Goal: Task Accomplishment & Management: Complete application form

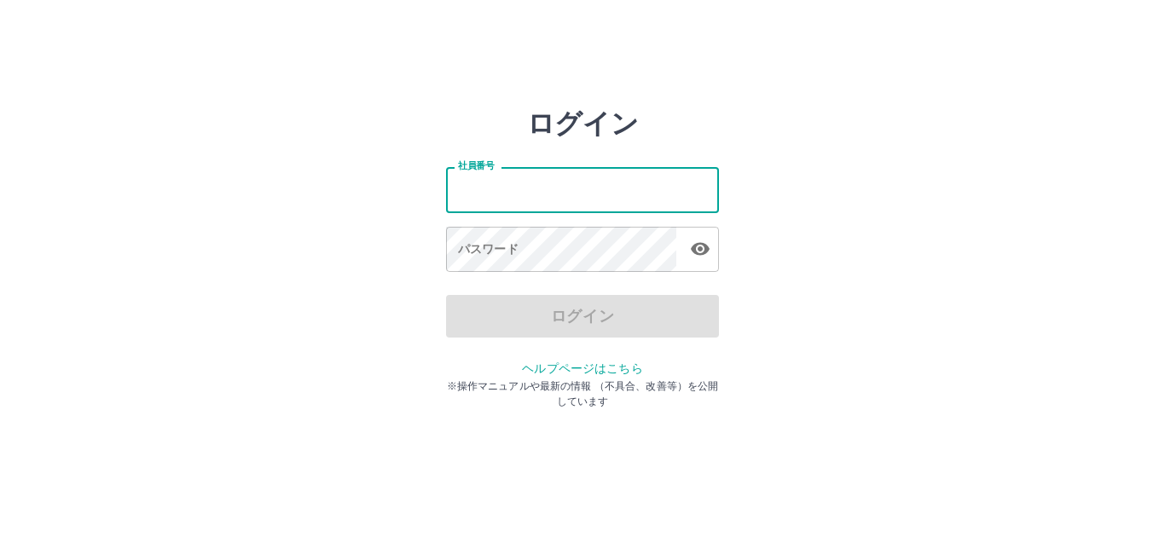
click at [545, 200] on input "社員番号" at bounding box center [582, 189] width 273 height 45
type input "*******"
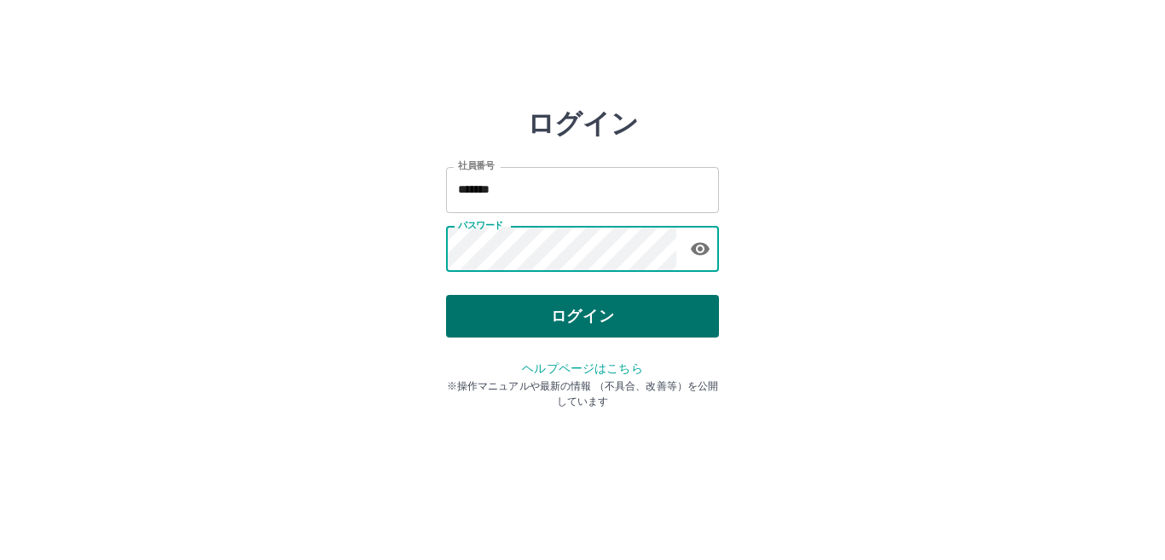
click at [553, 315] on button "ログイン" at bounding box center [582, 316] width 273 height 43
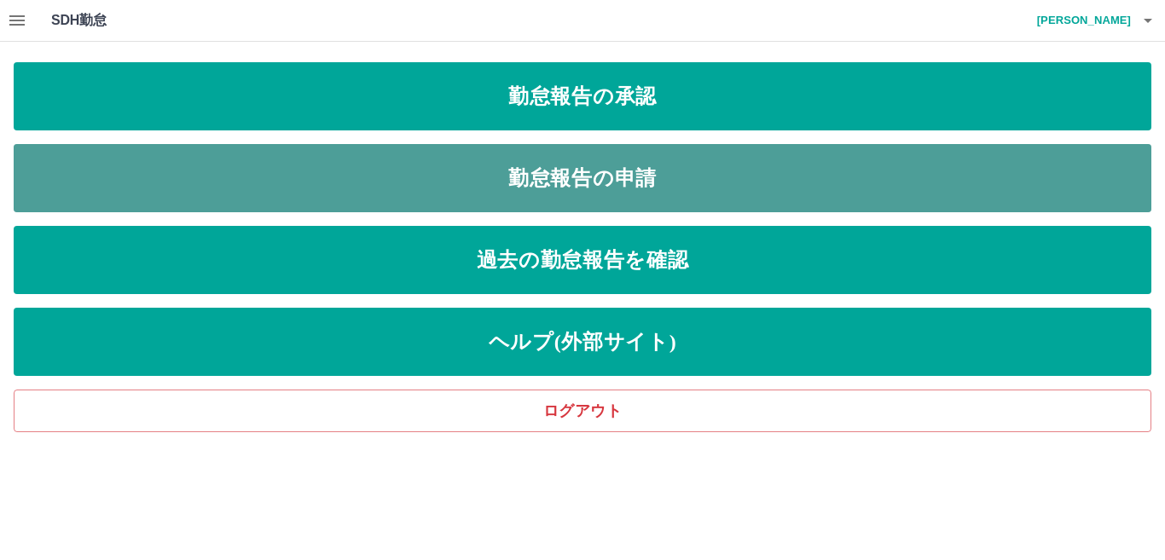
click at [583, 173] on link "勤怠報告の申請" at bounding box center [582, 178] width 1137 height 68
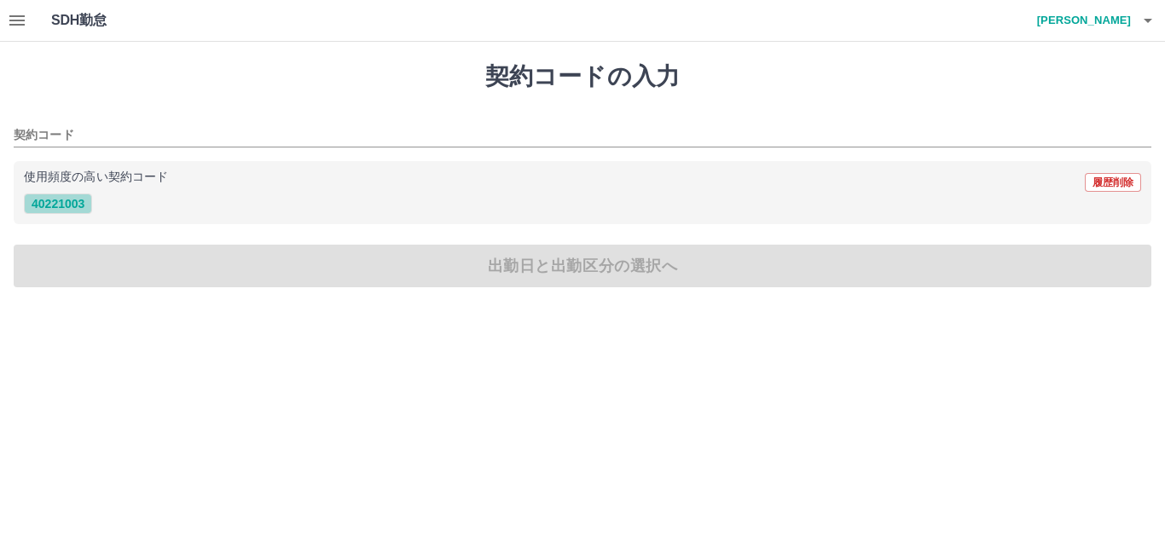
click at [55, 205] on button "40221003" at bounding box center [58, 204] width 68 height 20
type input "********"
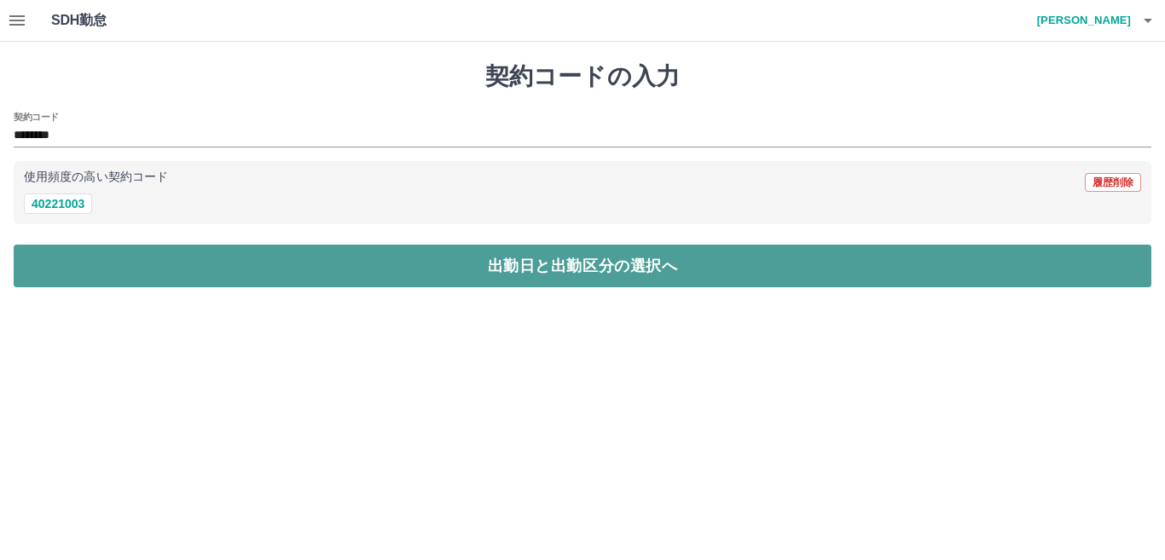
click at [84, 267] on button "出勤日と出勤区分の選択へ" at bounding box center [582, 266] width 1137 height 43
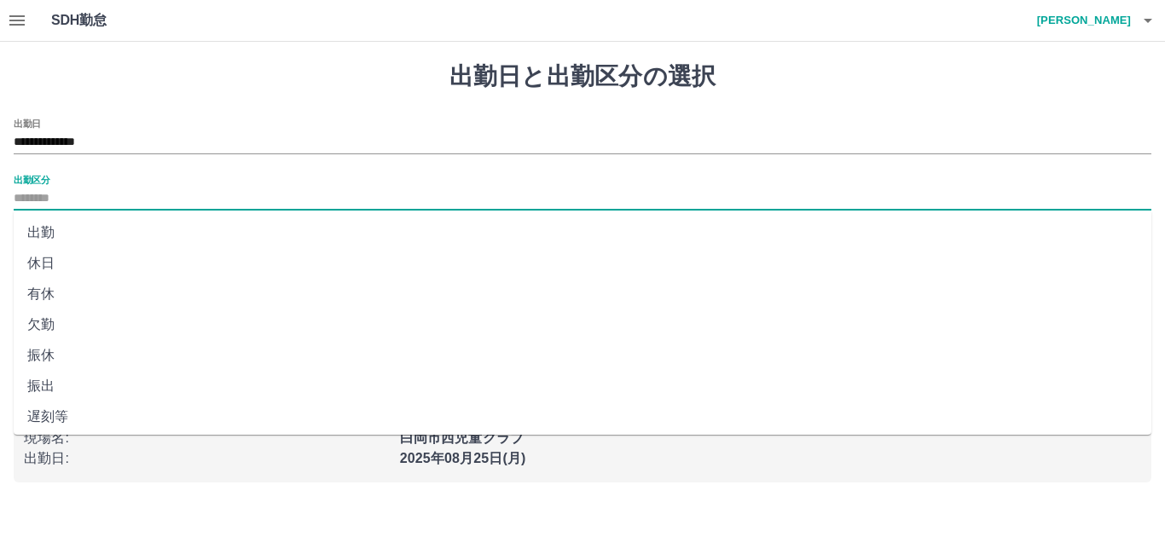
click at [71, 198] on input "出勤区分" at bounding box center [582, 198] width 1137 height 21
click at [42, 234] on li "出勤" at bounding box center [582, 232] width 1137 height 31
type input "**"
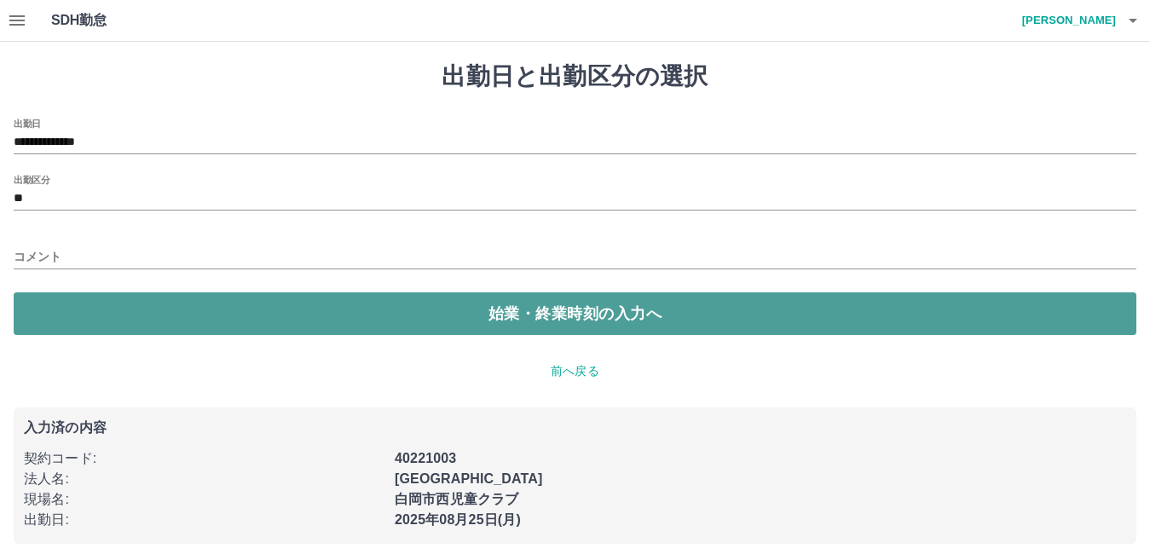
click at [77, 322] on button "始業・終業時刻の入力へ" at bounding box center [575, 313] width 1123 height 43
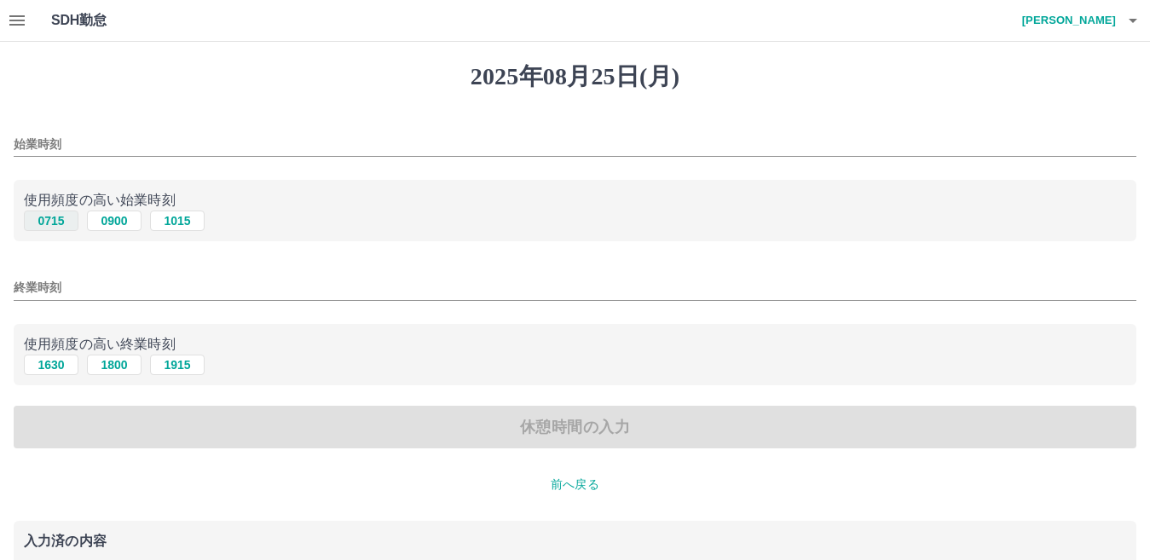
click at [59, 224] on button "0715" at bounding box center [51, 221] width 55 height 20
type input "****"
click at [49, 367] on button "1630" at bounding box center [51, 365] width 55 height 20
type input "****"
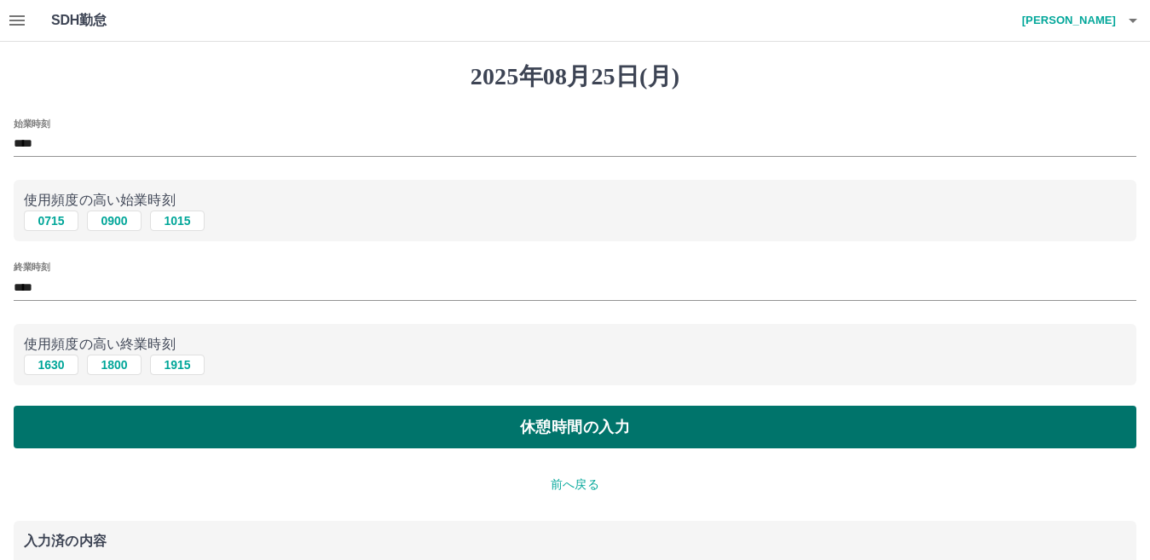
click at [95, 426] on button "休憩時間の入力" at bounding box center [575, 427] width 1123 height 43
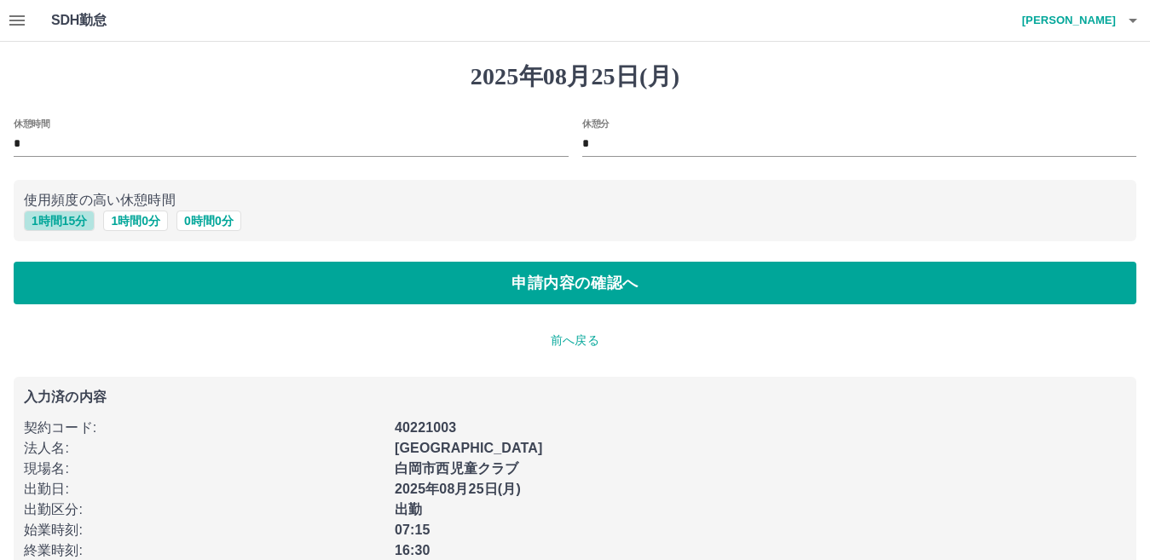
drag, startPoint x: 64, startPoint y: 225, endPoint x: 67, endPoint y: 234, distance: 8.9
click at [67, 229] on button "1 時間 15 分" at bounding box center [59, 221] width 71 height 20
type input "*"
type input "**"
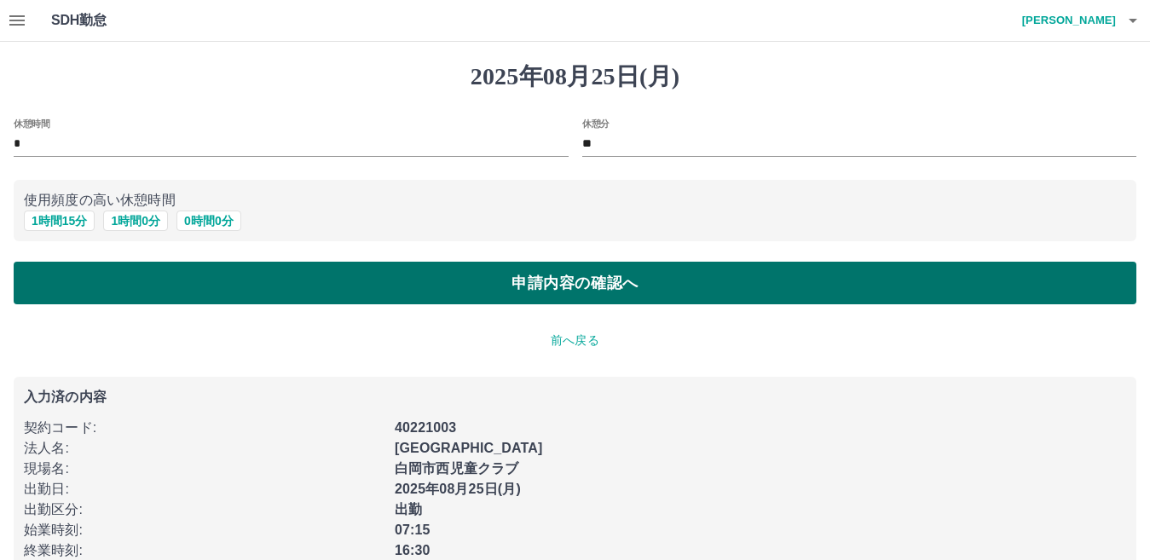
click at [79, 280] on button "申請内容の確認へ" at bounding box center [575, 283] width 1123 height 43
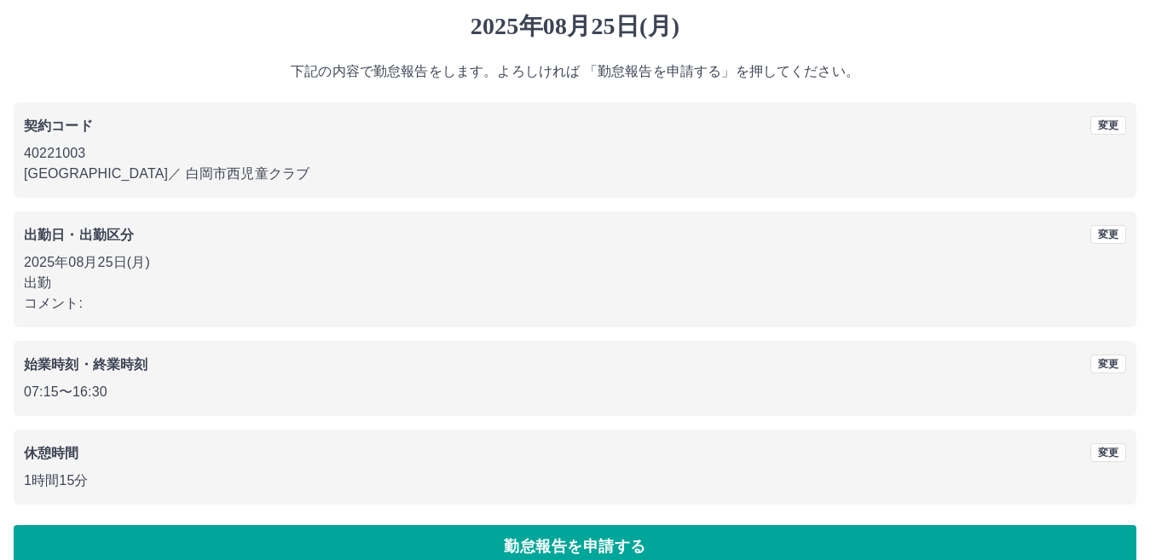
scroll to position [78, 0]
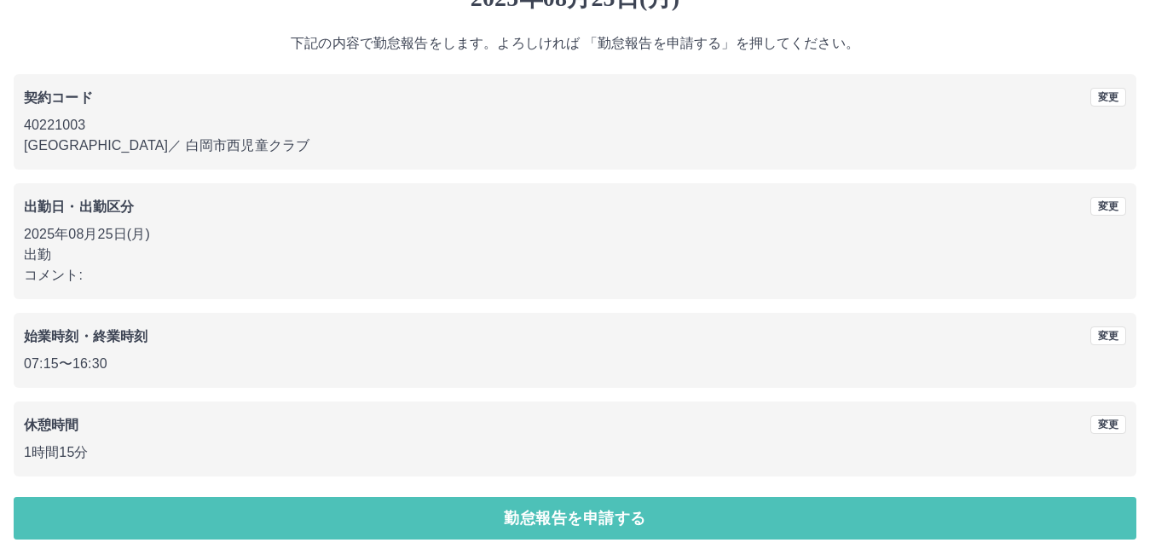
click at [160, 499] on button "勤怠報告を申請する" at bounding box center [575, 518] width 1123 height 43
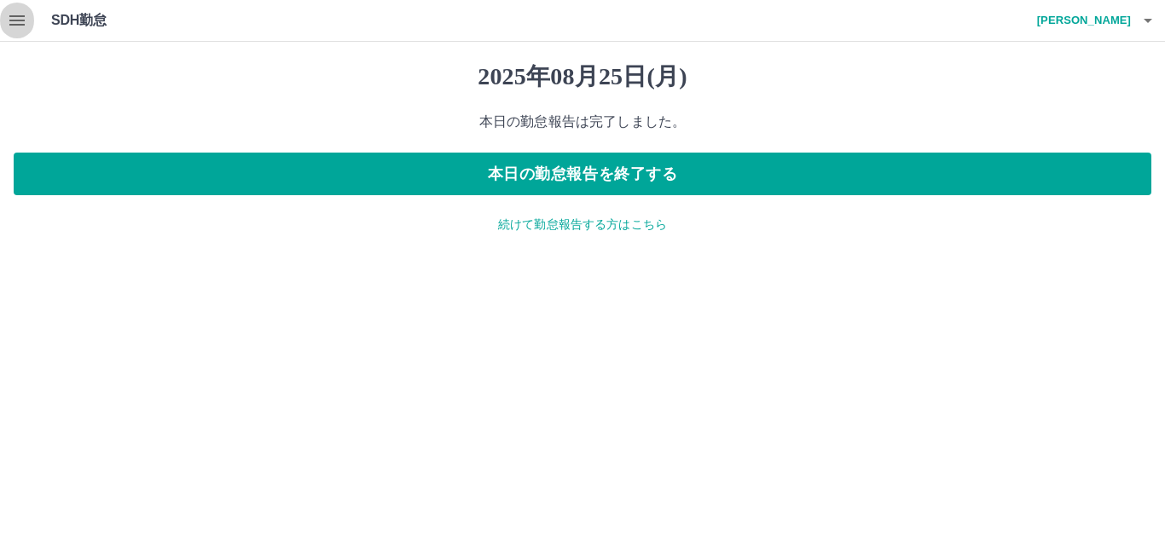
click at [22, 21] on icon "button" at bounding box center [16, 20] width 15 height 10
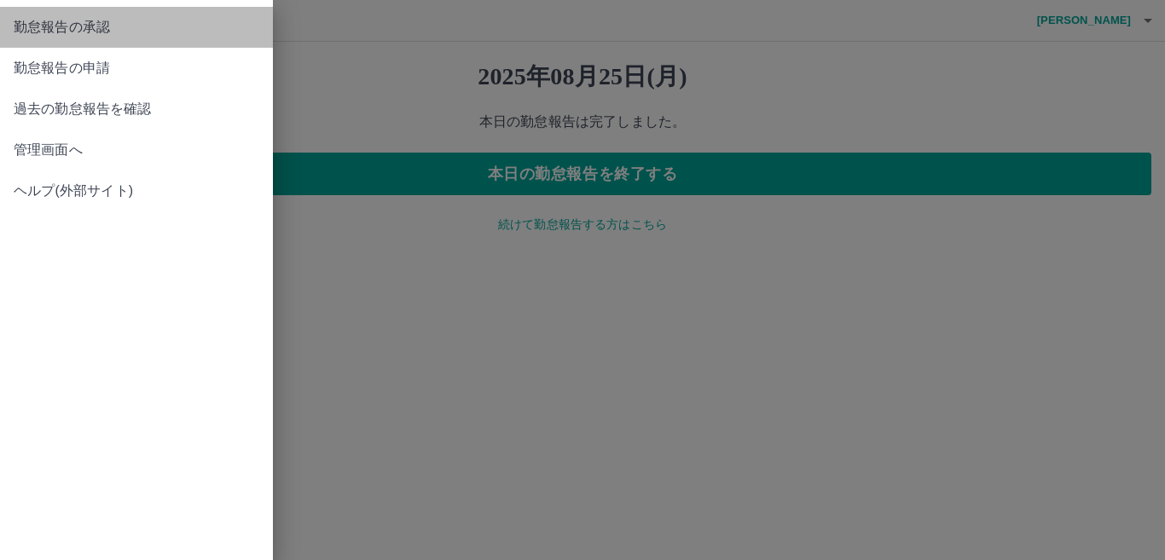
click at [93, 26] on span "勤怠報告の承認" at bounding box center [137, 27] width 246 height 20
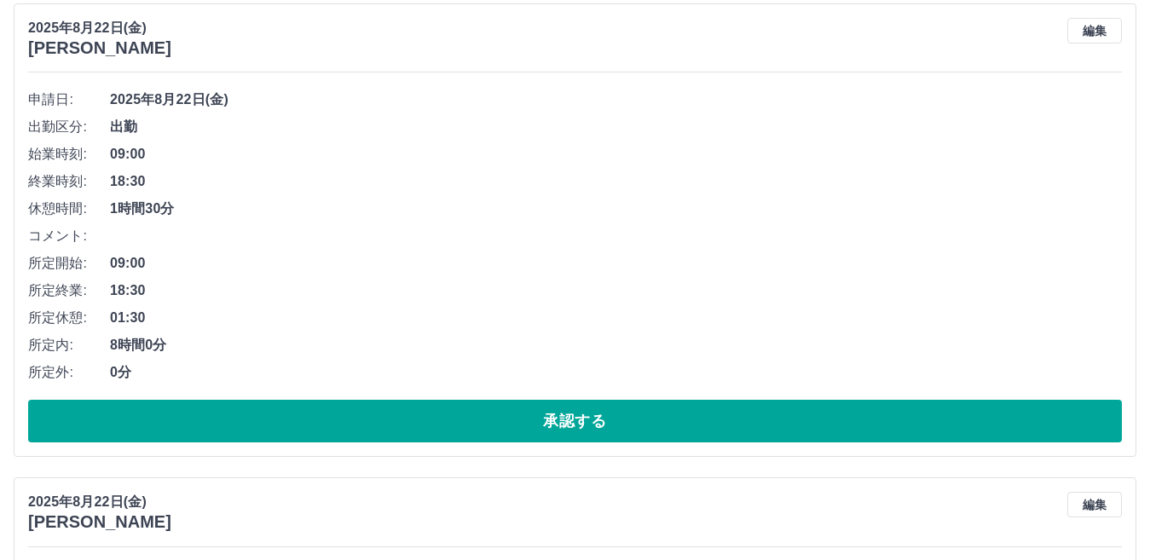
scroll to position [682, 0]
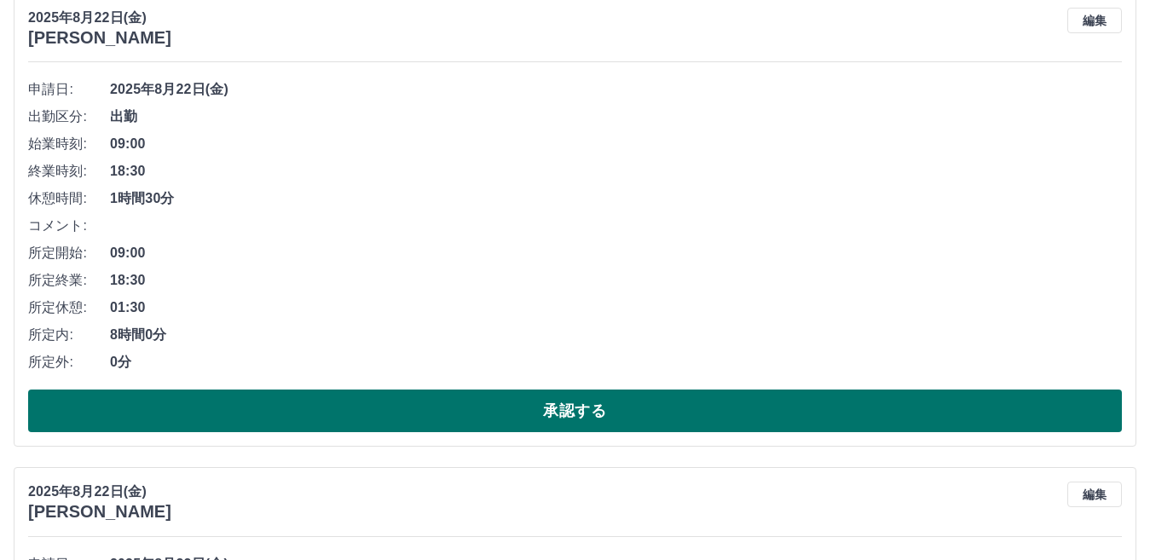
click at [161, 402] on button "承認する" at bounding box center [575, 411] width 1094 height 43
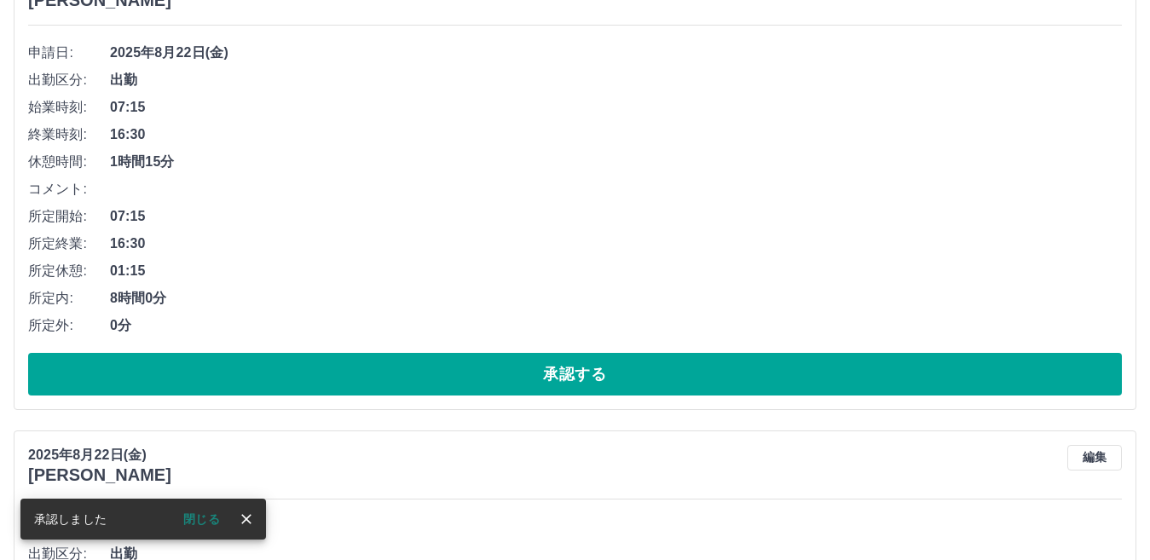
scroll to position [720, 0]
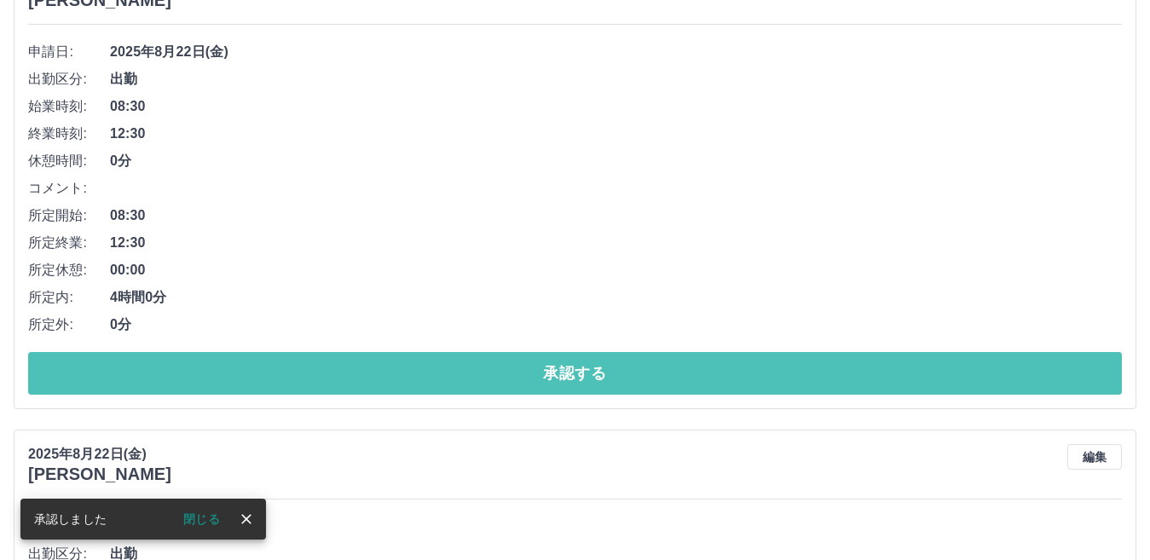
click at [288, 369] on button "承認する" at bounding box center [575, 373] width 1094 height 43
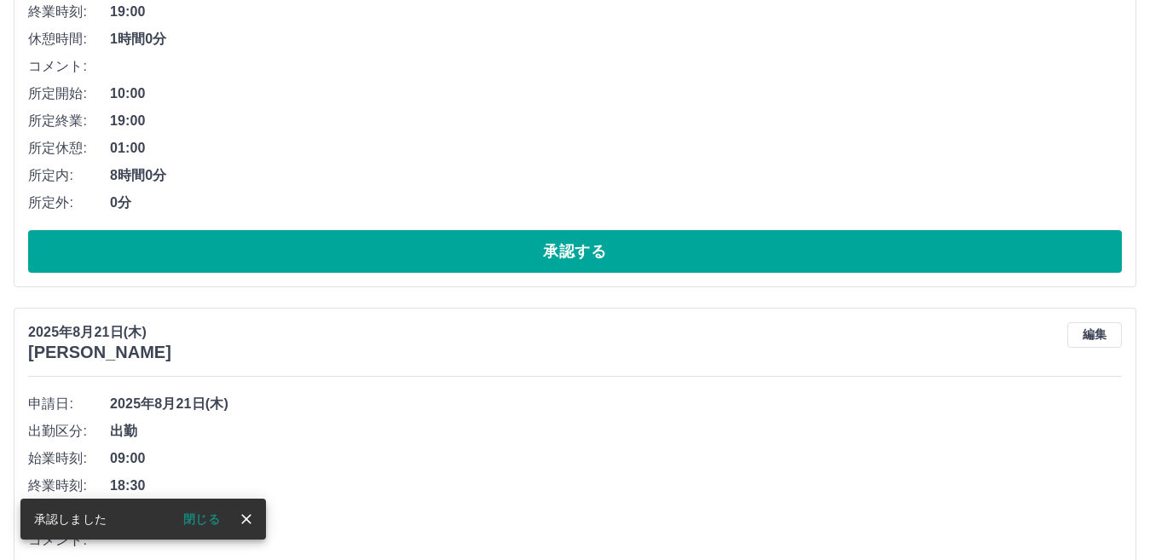
scroll to position [842, 0]
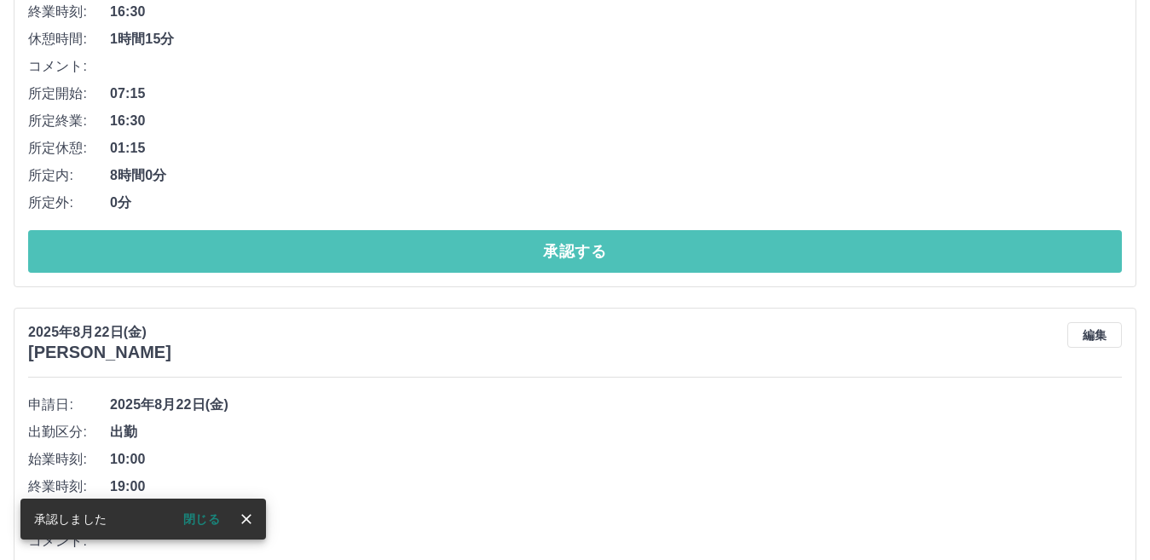
click at [197, 253] on button "承認する" at bounding box center [575, 251] width 1094 height 43
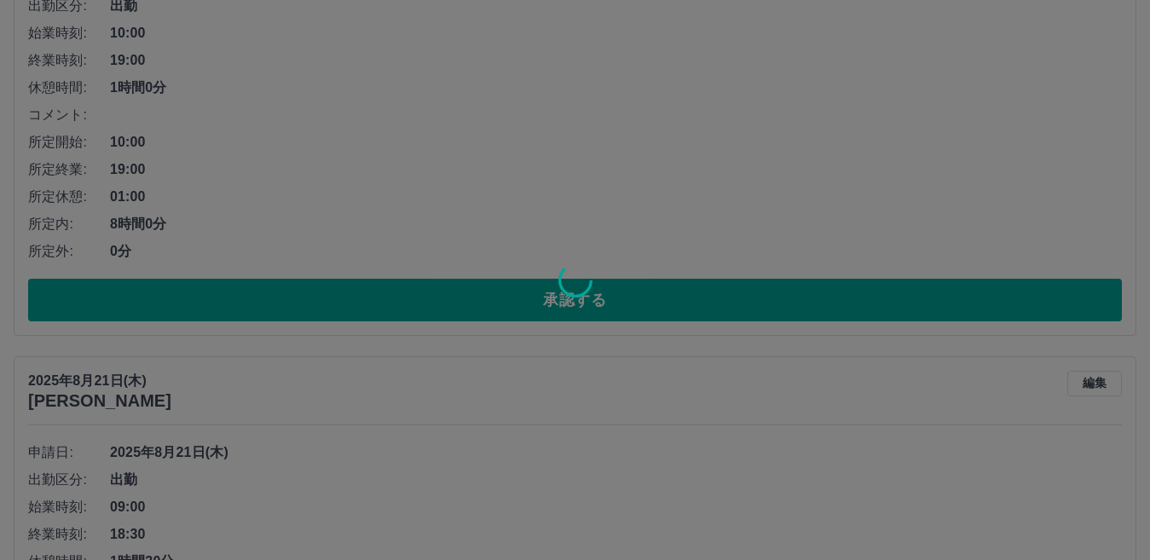
scroll to position [793, 0]
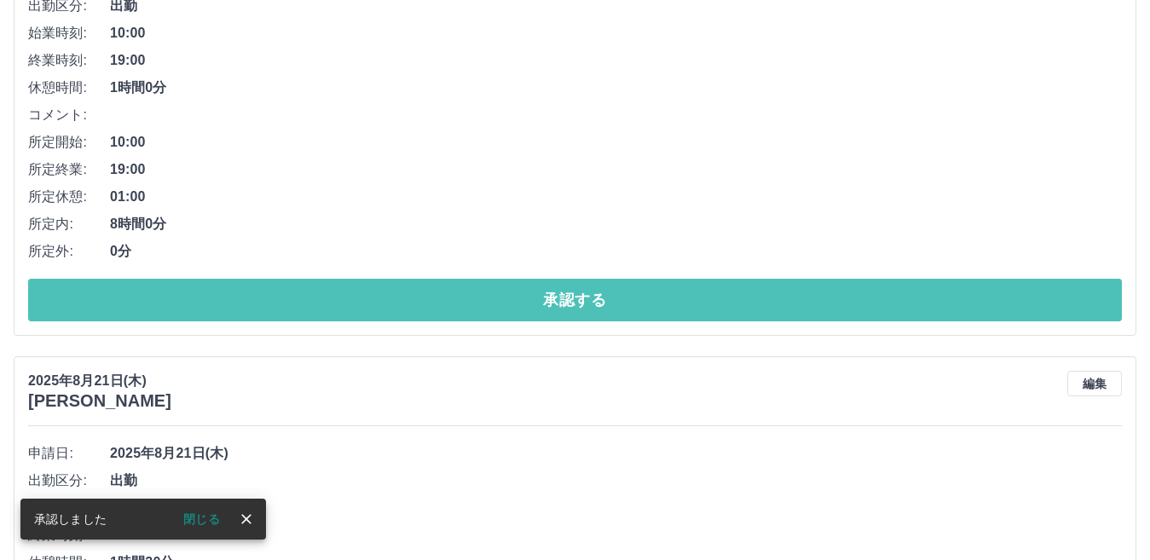
click at [276, 302] on button "承認する" at bounding box center [575, 300] width 1094 height 43
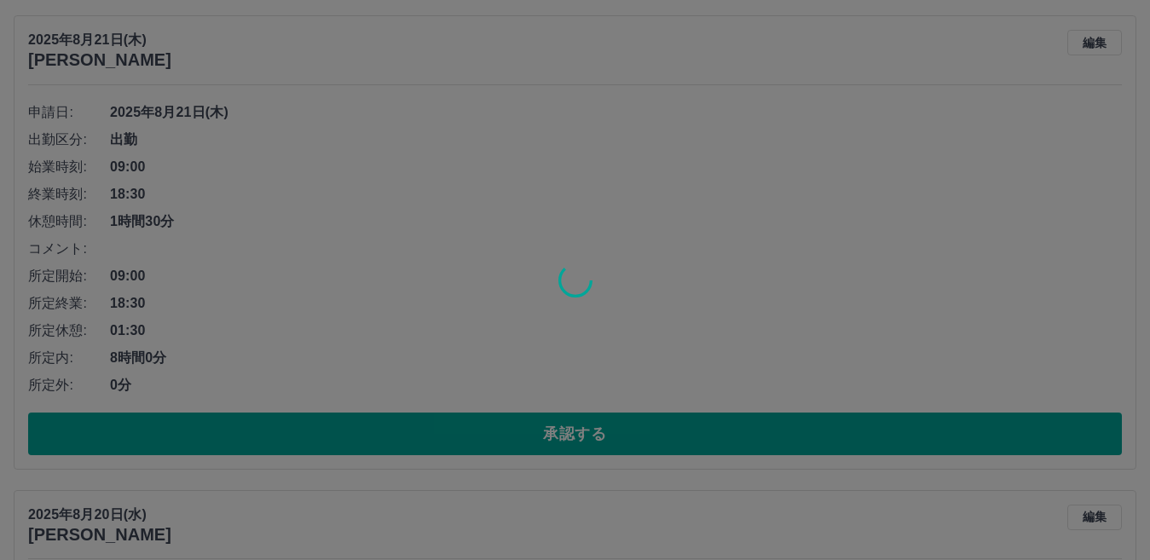
scroll to position [1219, 0]
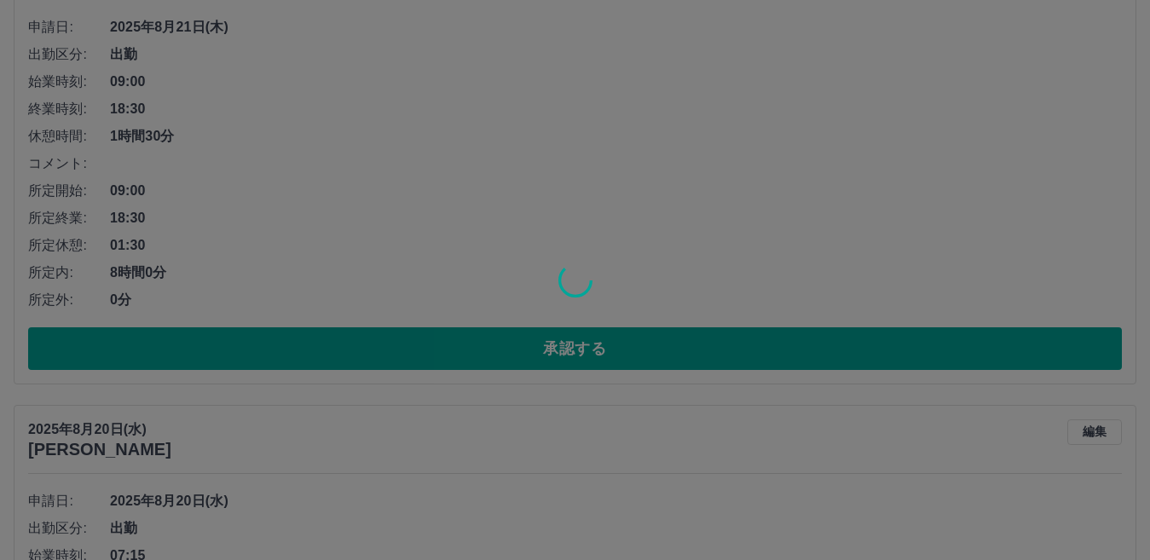
click at [146, 345] on div at bounding box center [575, 280] width 1150 height 560
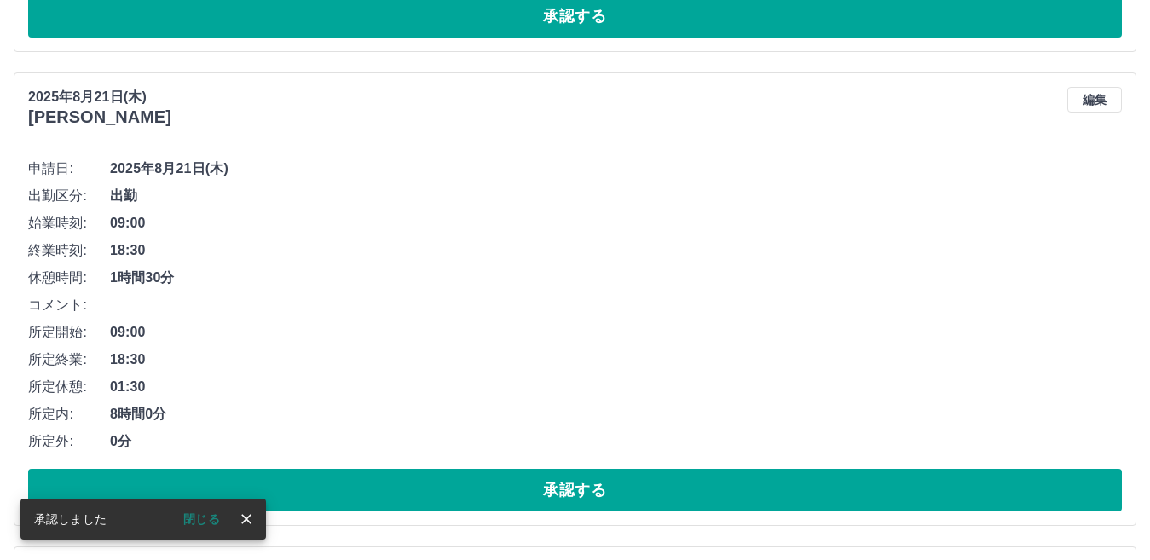
scroll to position [830, 0]
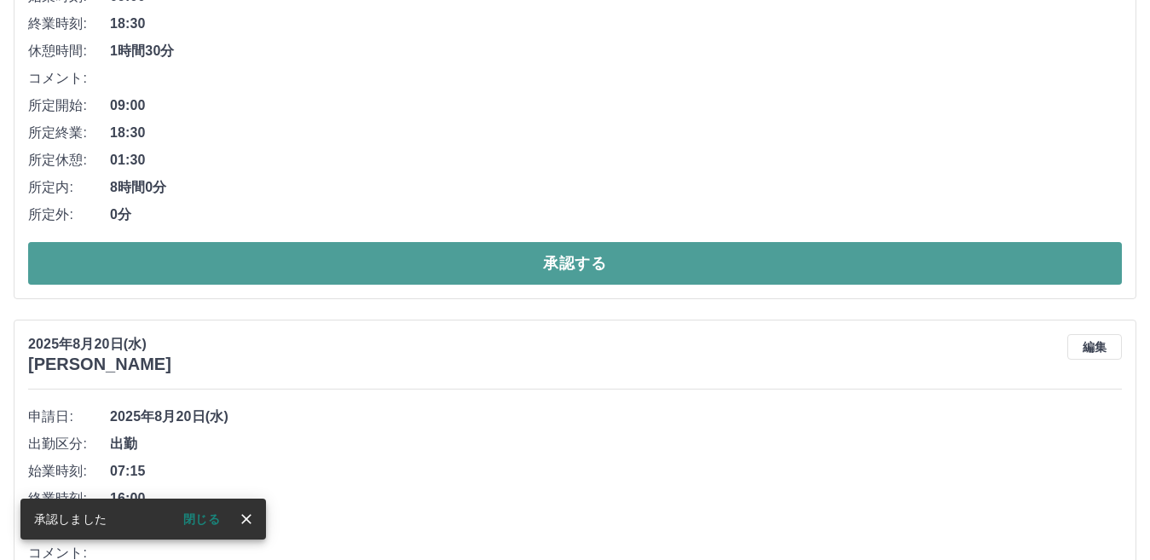
click at [546, 263] on button "承認する" at bounding box center [575, 263] width 1094 height 43
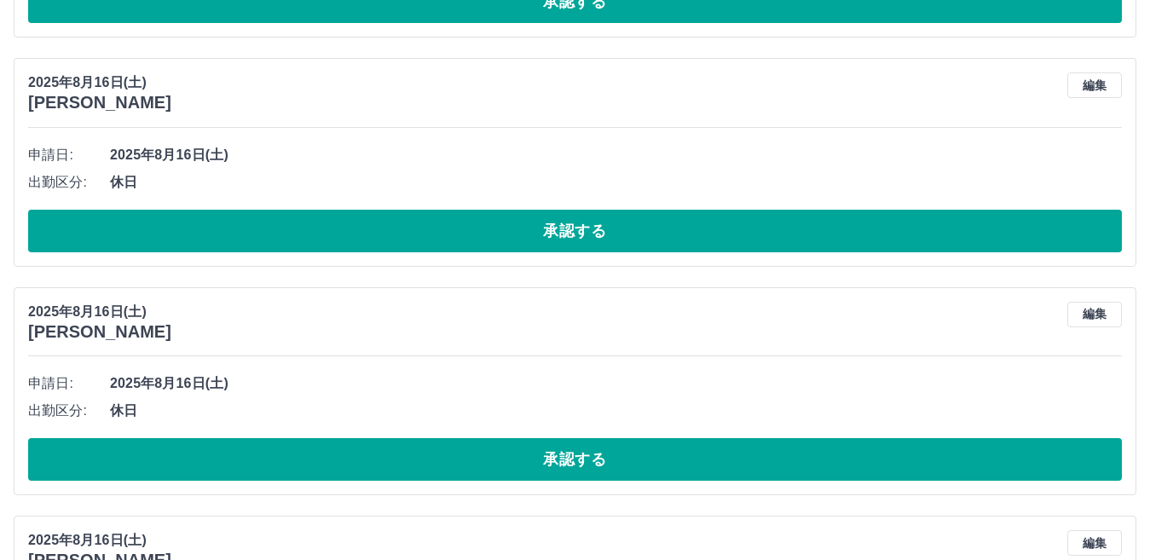
scroll to position [1122, 0]
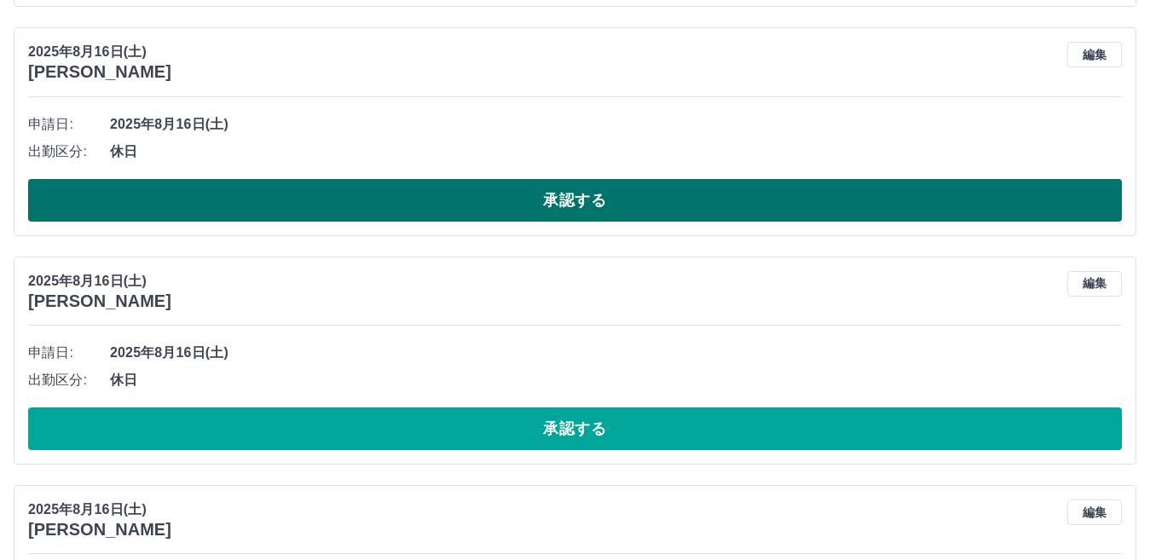
click at [180, 188] on button "承認する" at bounding box center [575, 200] width 1094 height 43
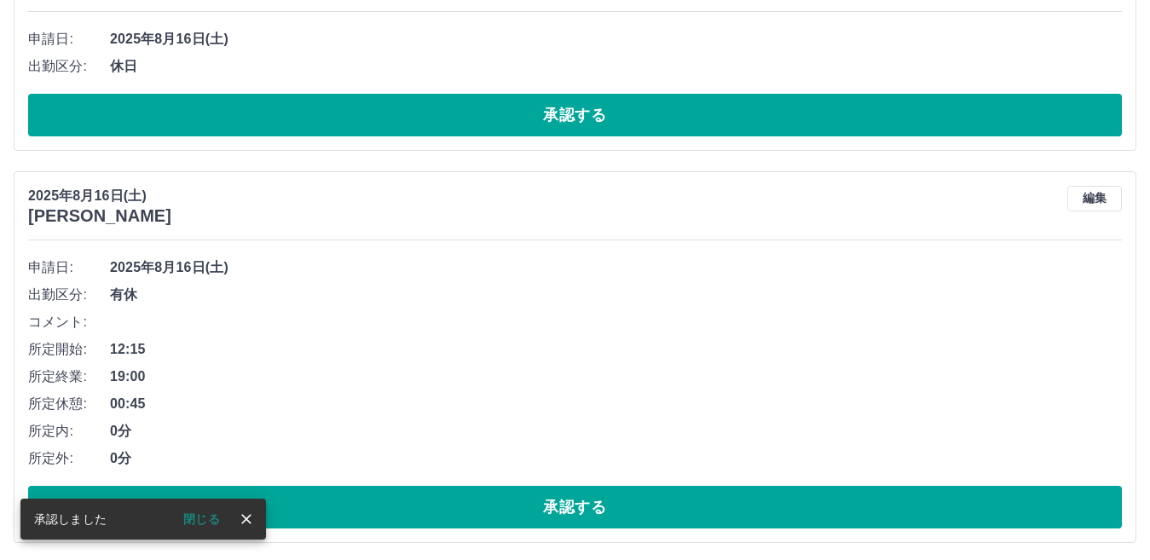
scroll to position [978, 0]
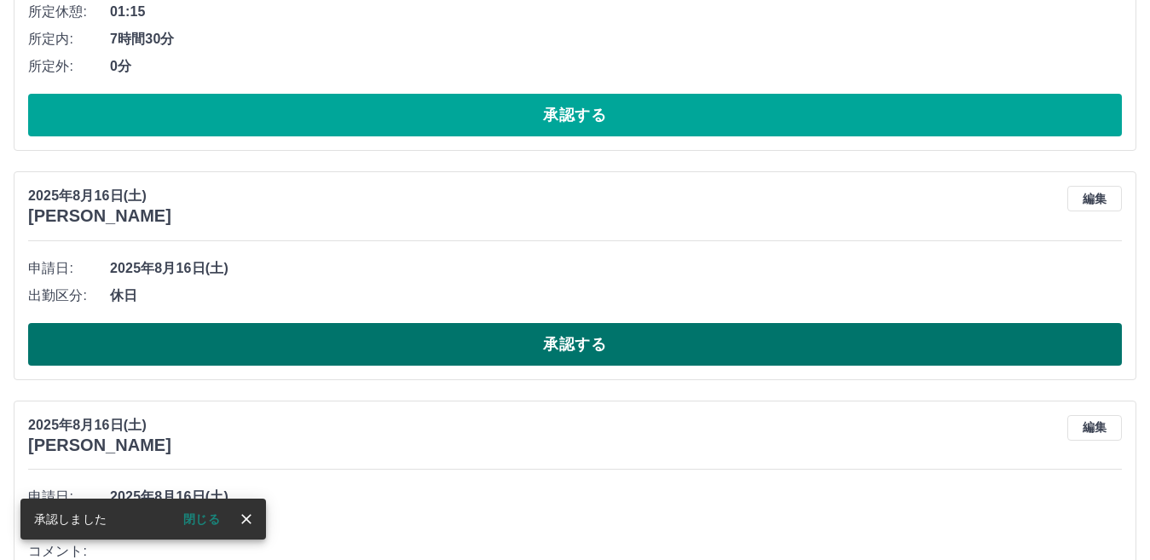
click at [302, 348] on button "承認する" at bounding box center [575, 344] width 1094 height 43
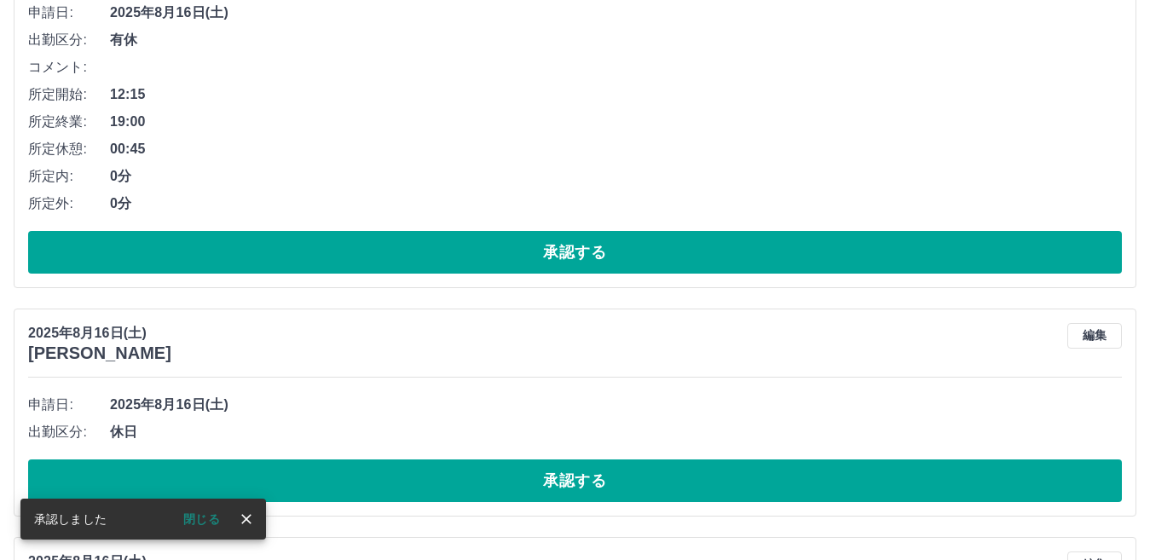
scroll to position [1004, 0]
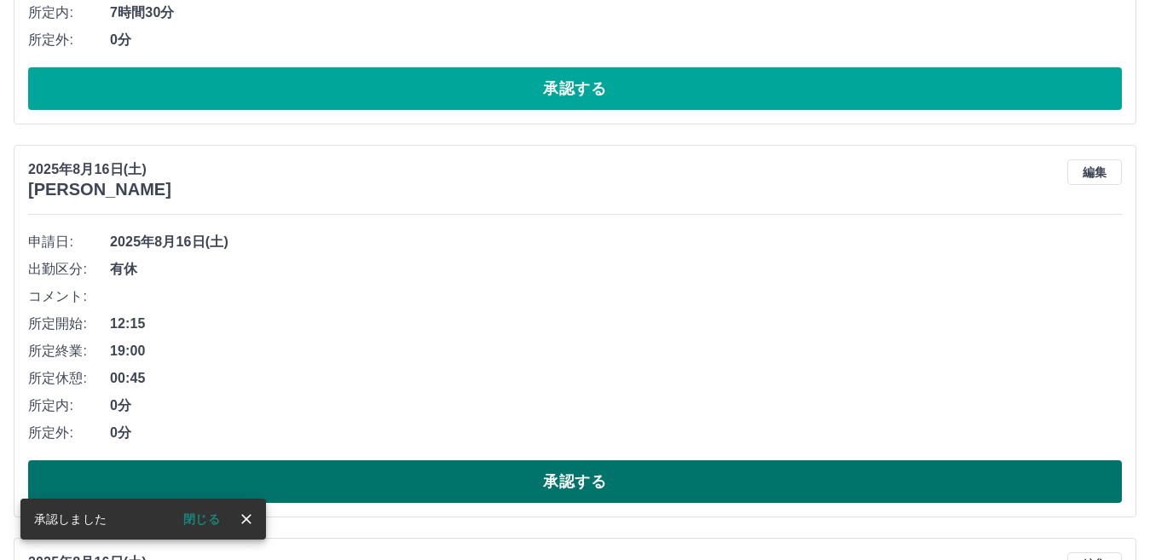
click at [469, 483] on button "承認する" at bounding box center [575, 481] width 1094 height 43
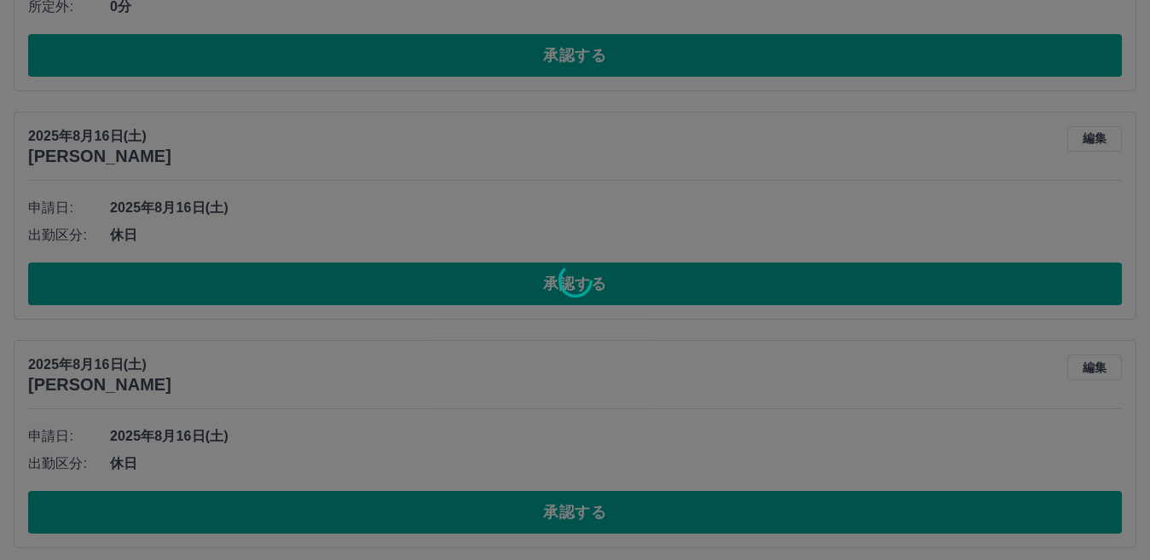
scroll to position [1038, 0]
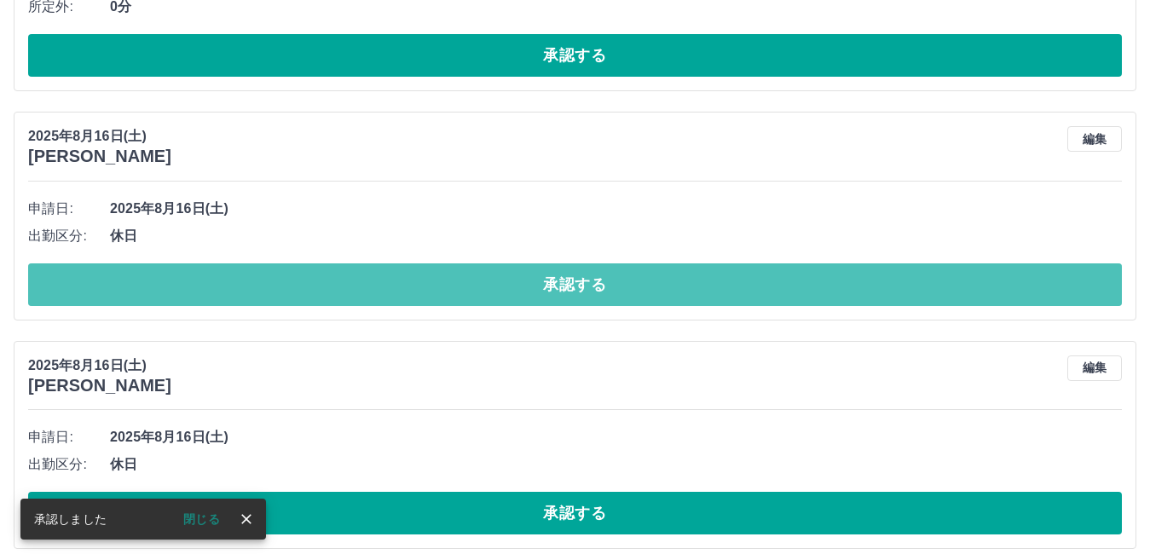
click at [342, 290] on button "承認する" at bounding box center [575, 284] width 1094 height 43
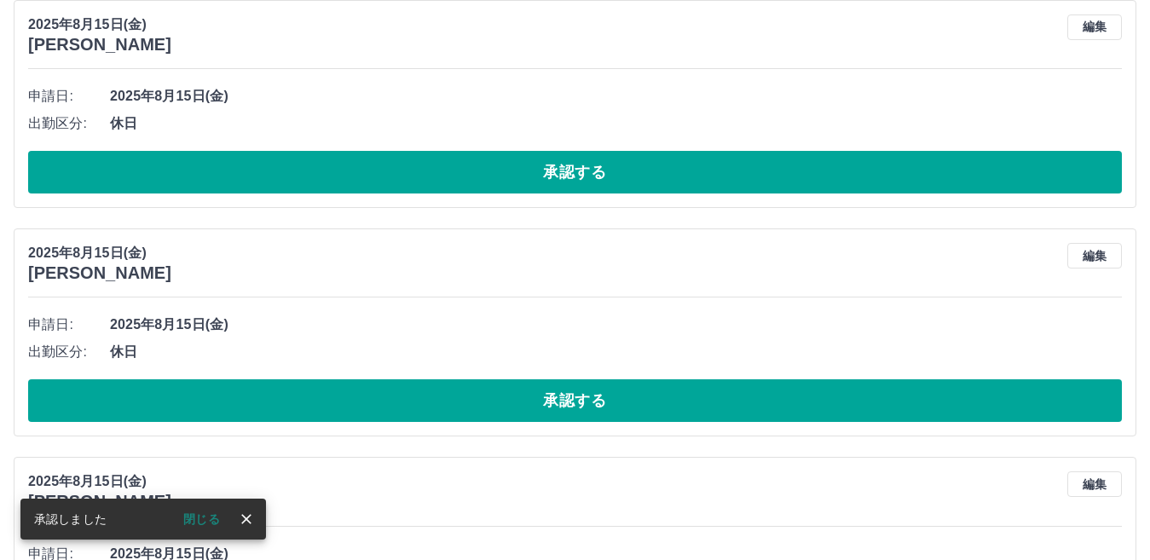
scroll to position [1149, 0]
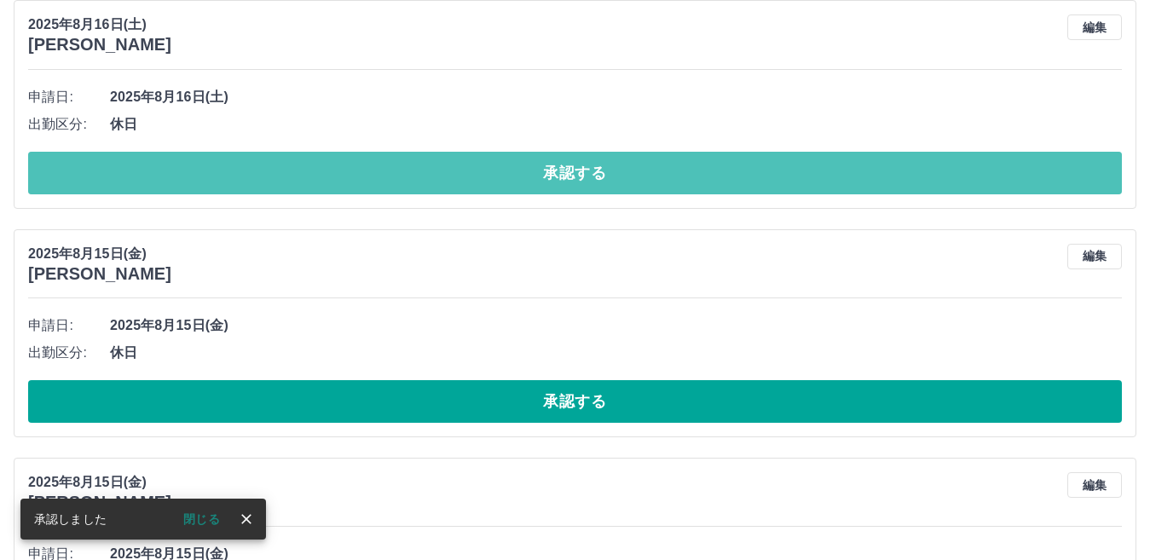
click at [192, 169] on button "承認する" at bounding box center [575, 173] width 1094 height 43
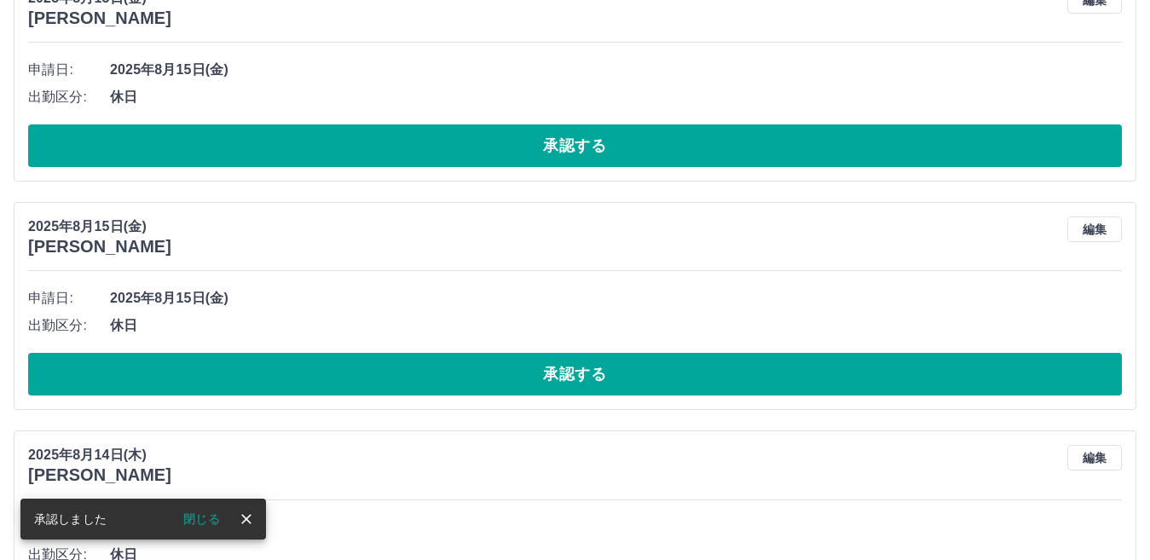
scroll to position [1176, 0]
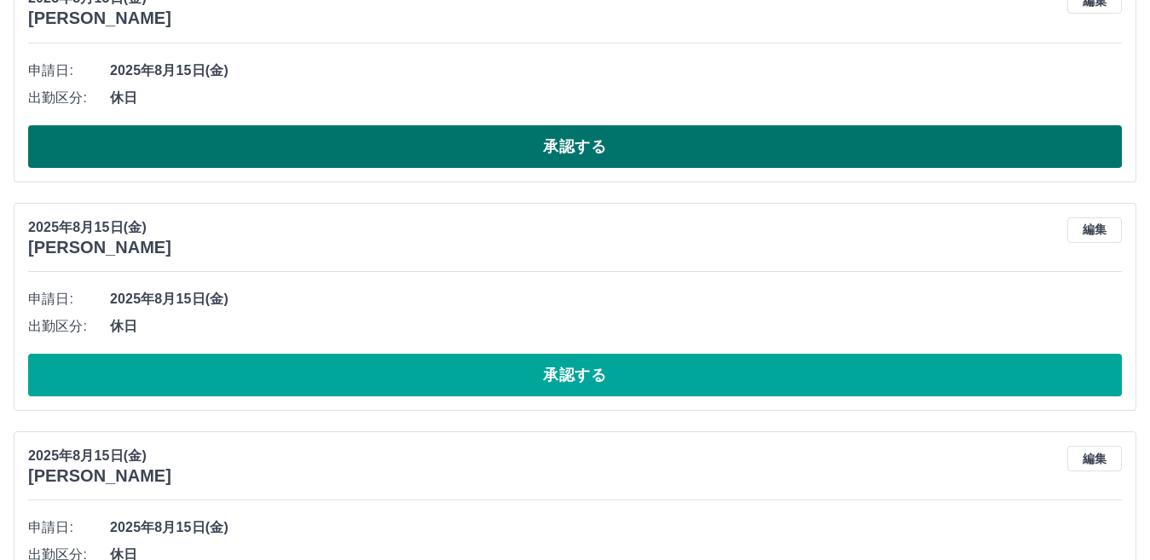
click at [250, 140] on button "承認する" at bounding box center [575, 146] width 1094 height 43
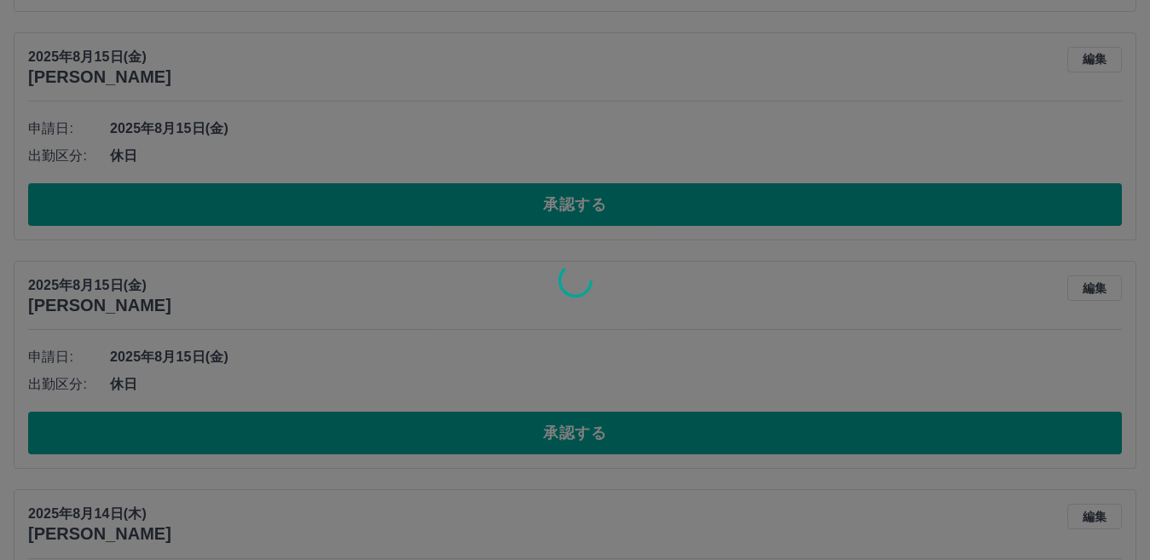
scroll to position [1117, 0]
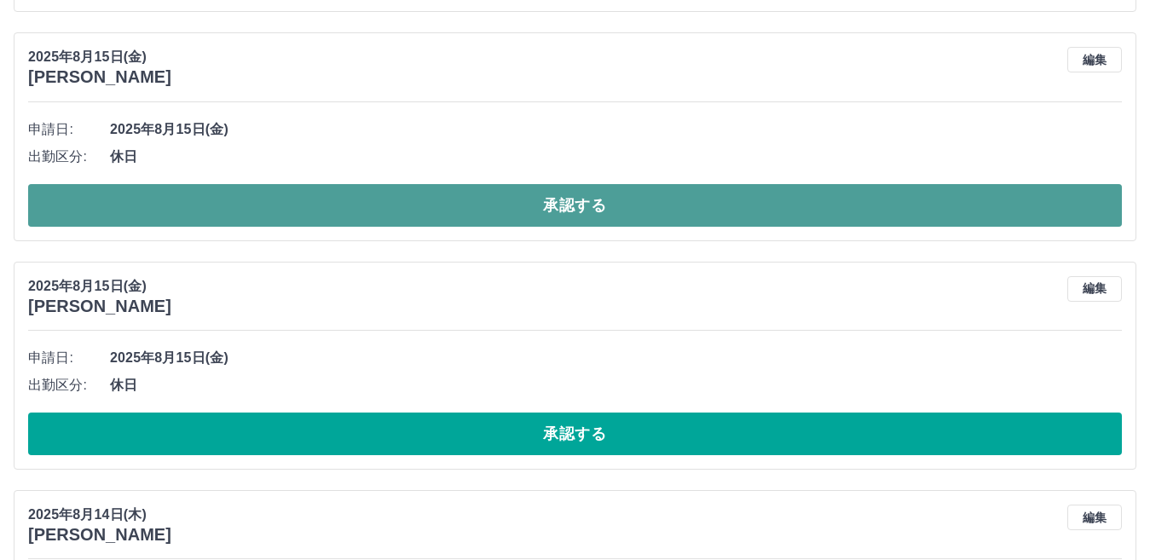
click at [282, 194] on button "承認する" at bounding box center [575, 205] width 1094 height 43
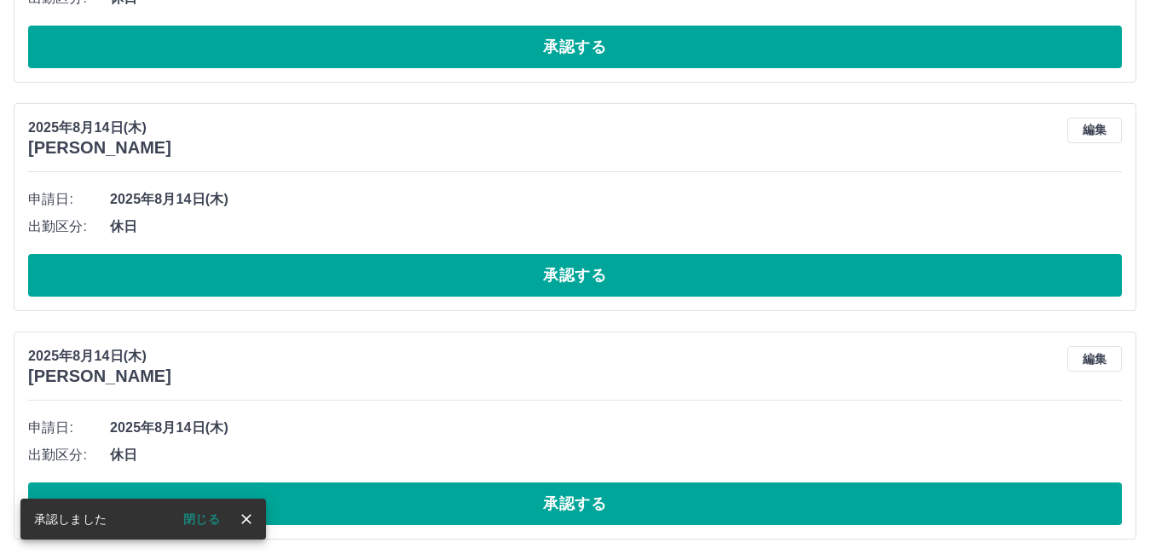
scroll to position [1230, 0]
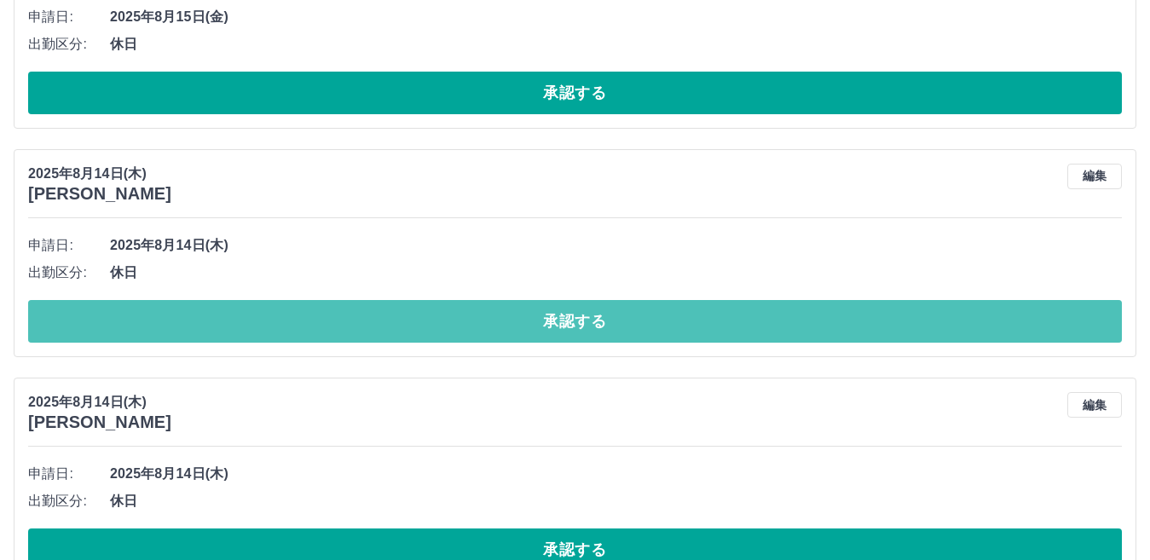
drag, startPoint x: 413, startPoint y: 308, endPoint x: 422, endPoint y: 309, distance: 9.4
click at [414, 310] on button "承認する" at bounding box center [575, 321] width 1094 height 43
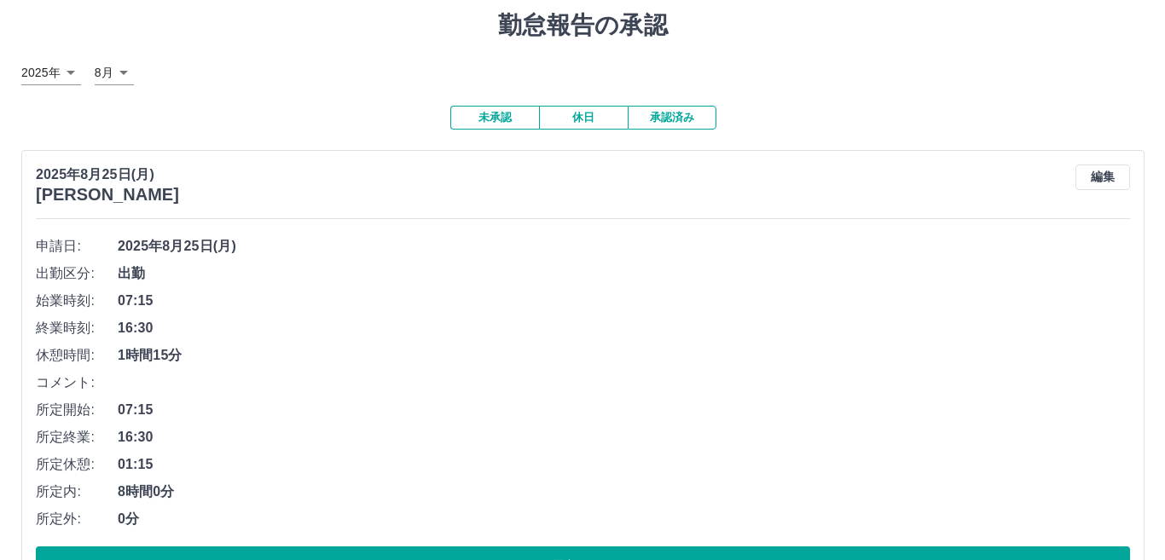
scroll to position [0, 0]
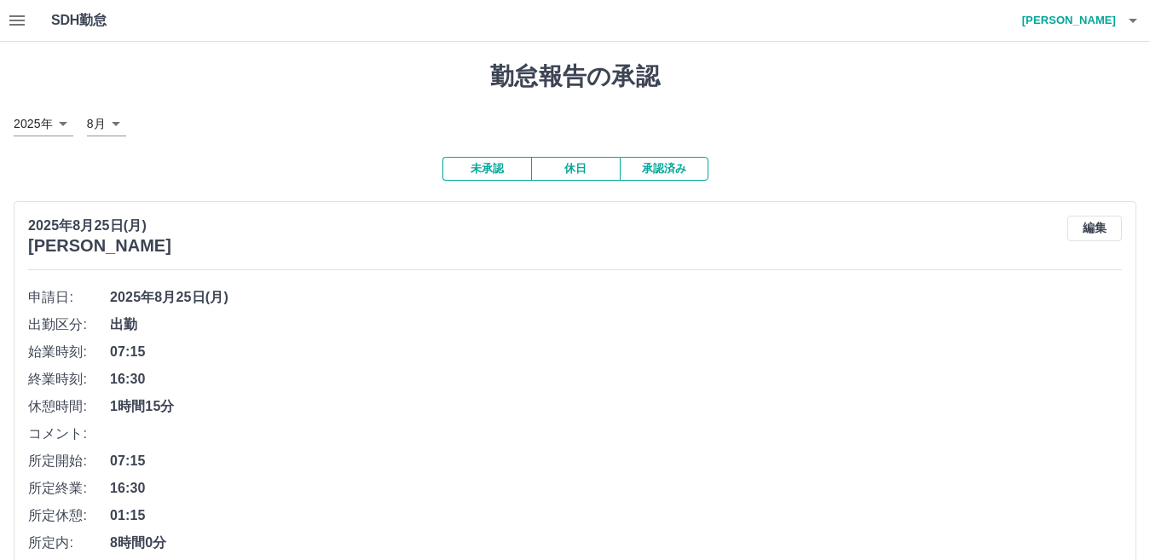
click at [1128, 25] on icon "button" at bounding box center [1133, 20] width 20 height 20
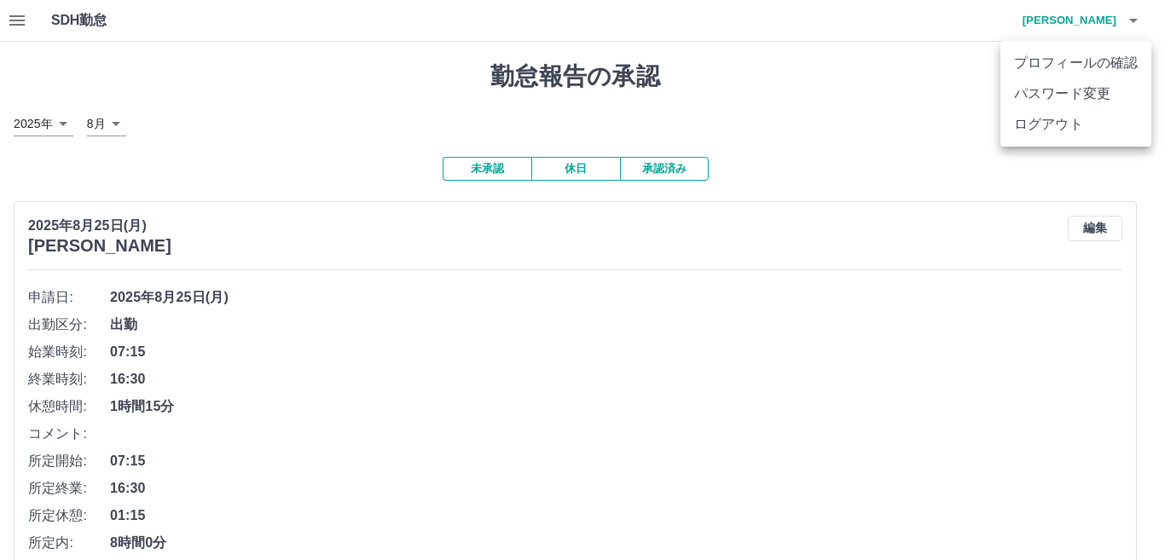
click at [1056, 132] on li "ログアウト" at bounding box center [1075, 124] width 151 height 31
